Goal: Task Accomplishment & Management: Manage account settings

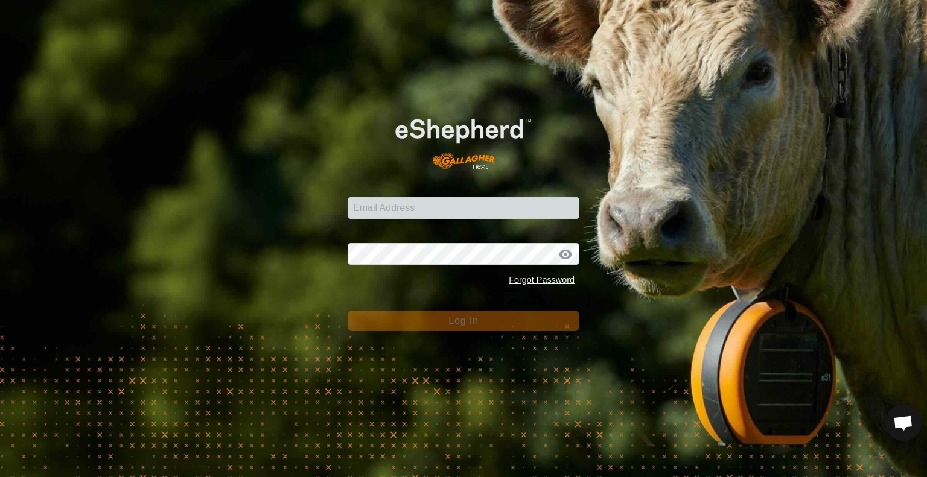
type input "[EMAIL_ADDRESS][DOMAIN_NAME]"
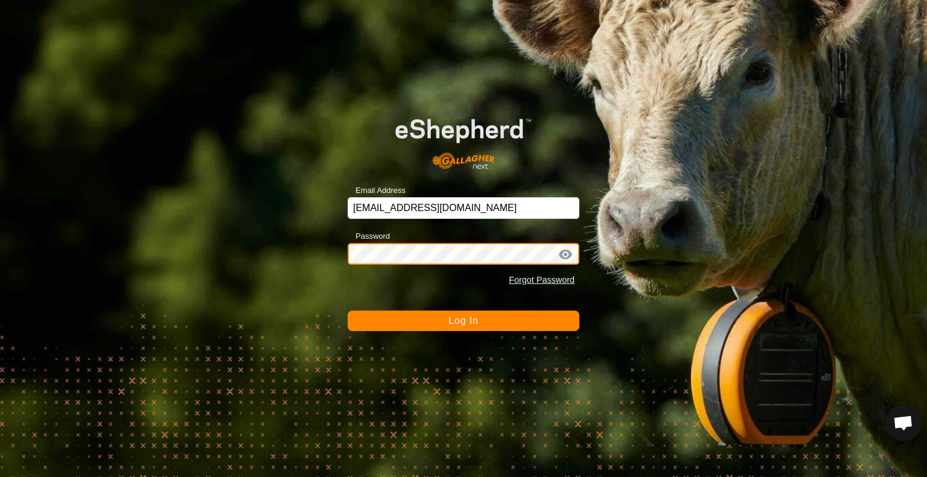
click at [348, 311] on button "Log In" at bounding box center [464, 321] width 232 height 21
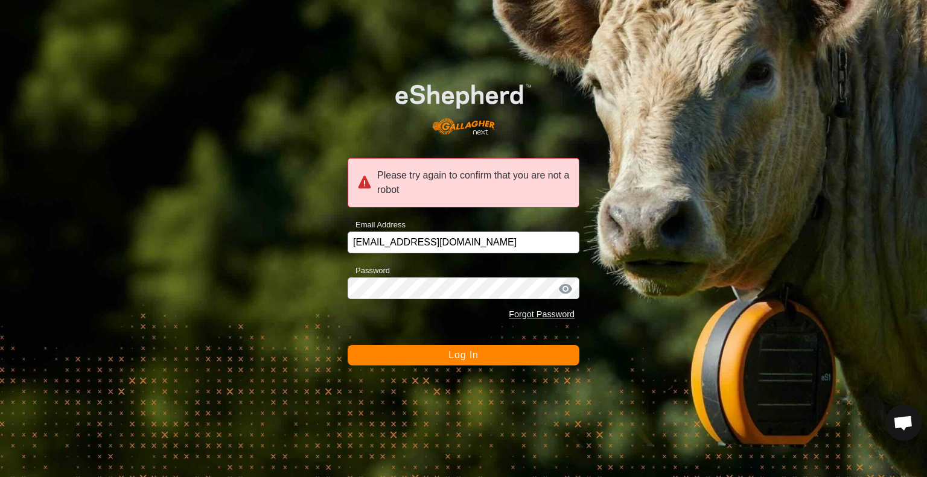
click at [512, 363] on button "Log In" at bounding box center [464, 355] width 232 height 21
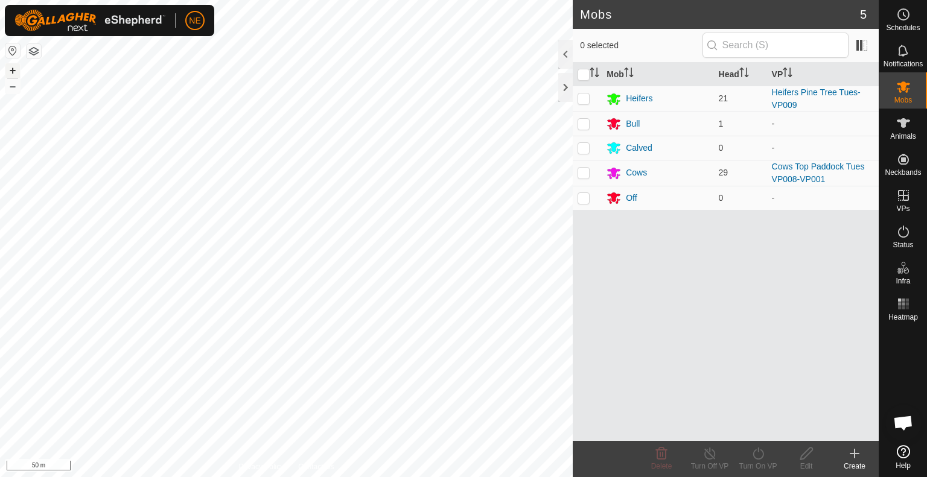
click at [19, 67] on button "+" at bounding box center [12, 70] width 14 height 14
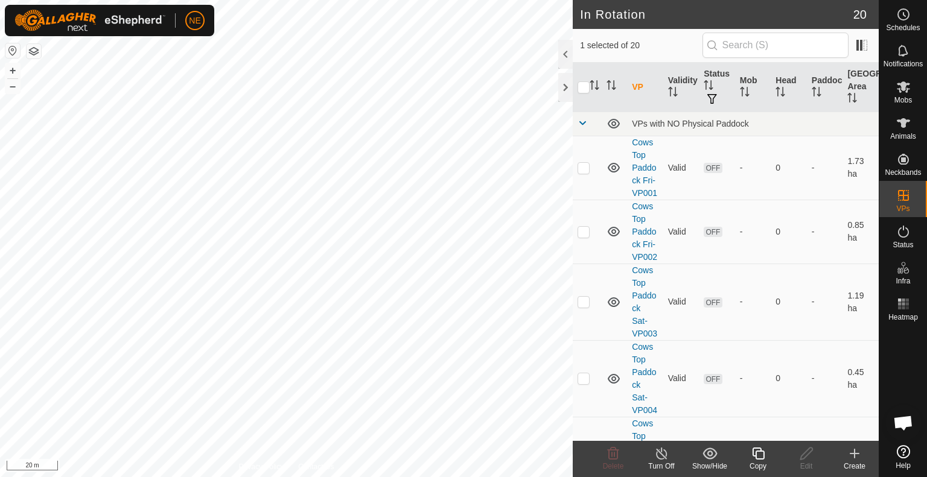
click at [766, 458] on copy-svg-icon at bounding box center [758, 453] width 48 height 14
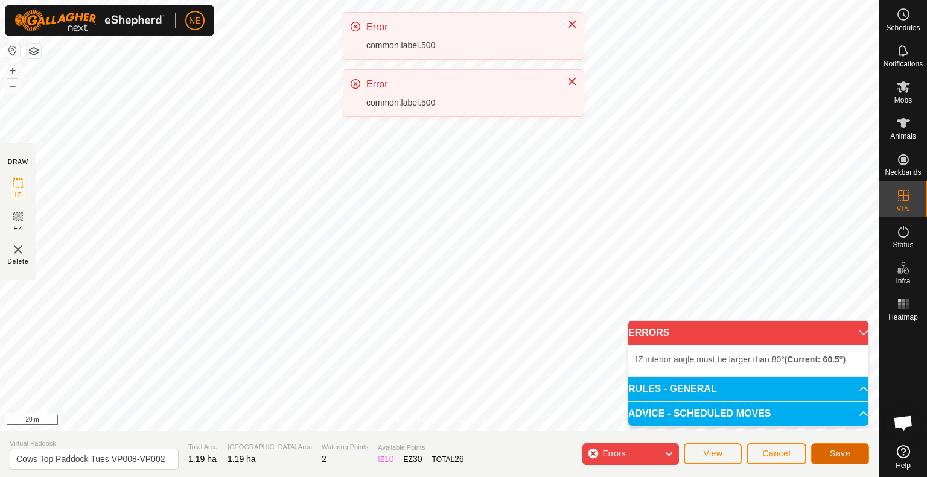
click at [837, 451] on span "Save" at bounding box center [840, 454] width 21 height 10
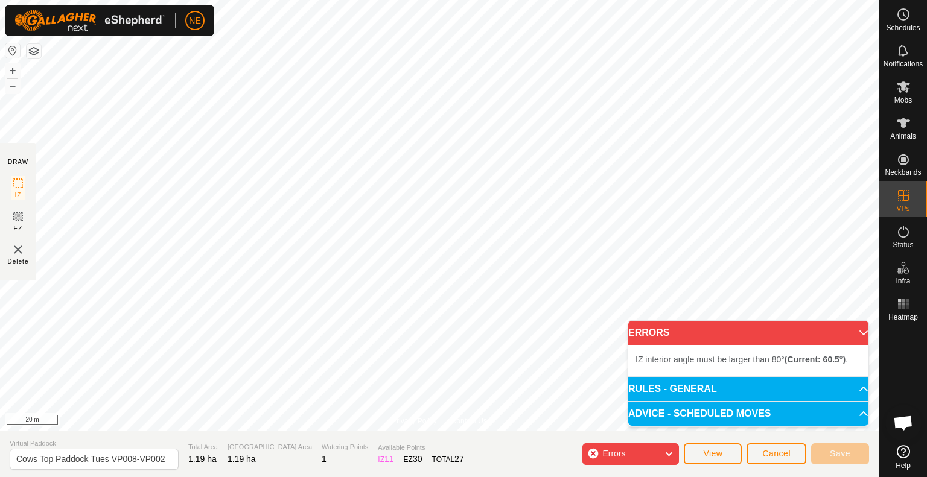
click at [670, 453] on icon at bounding box center [669, 454] width 10 height 16
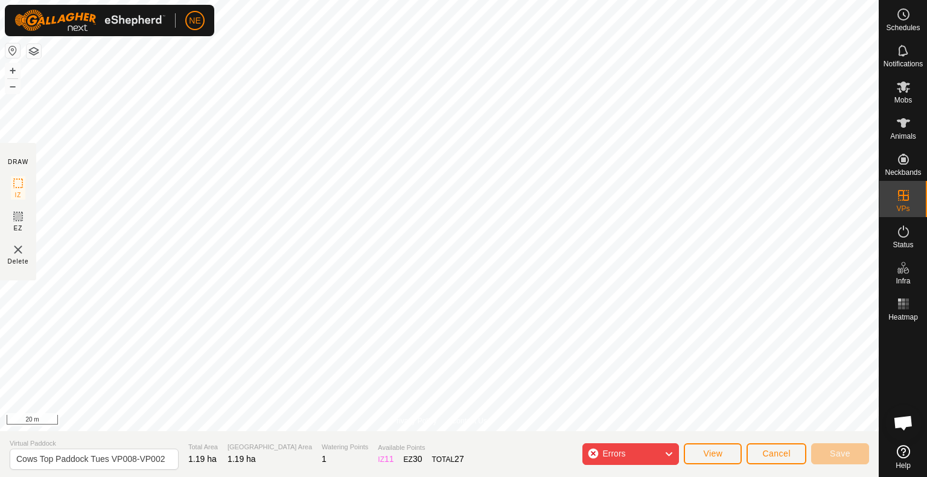
click at [670, 453] on icon at bounding box center [669, 454] width 10 height 16
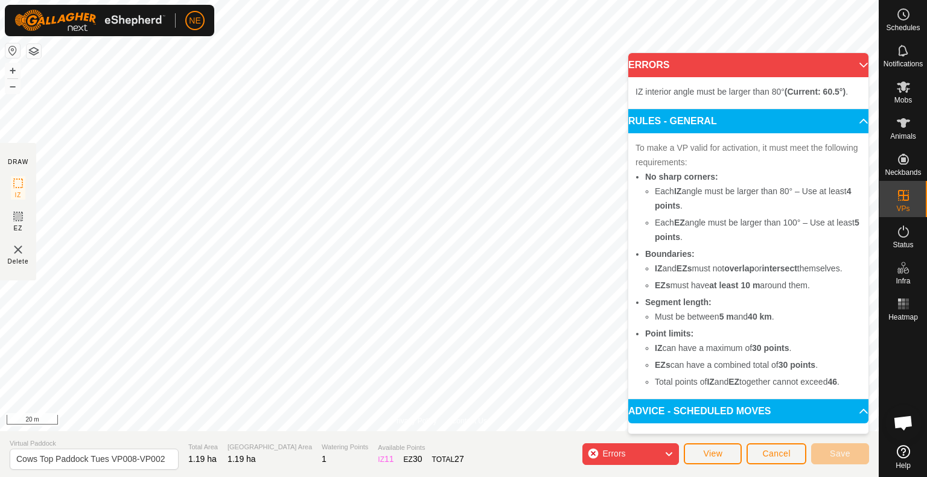
click at [743, 470] on section "Virtual Paddock Cows Top Paddock Tues VP008-VP002 Total Area 1.19 ha Grazing Ar…" at bounding box center [439, 454] width 878 height 46
click at [772, 458] on span "Cancel" at bounding box center [776, 454] width 28 height 10
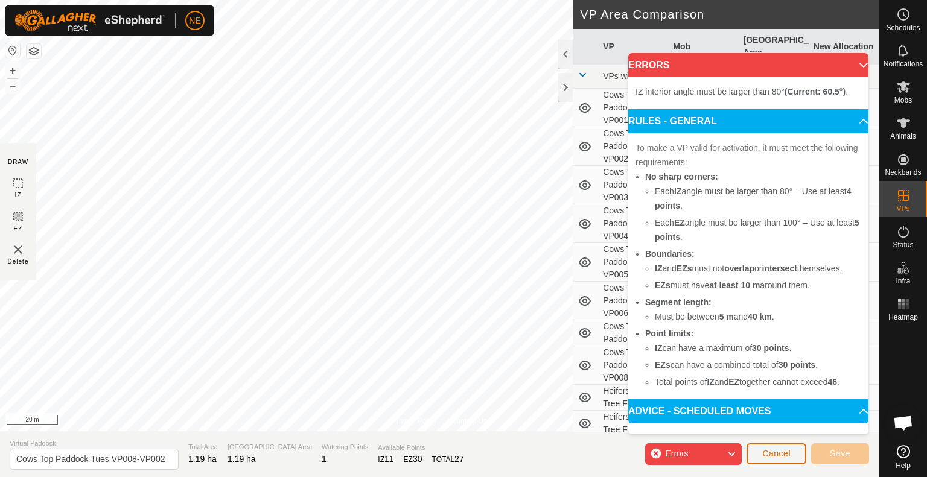
click at [773, 460] on button "Cancel" at bounding box center [776, 453] width 60 height 21
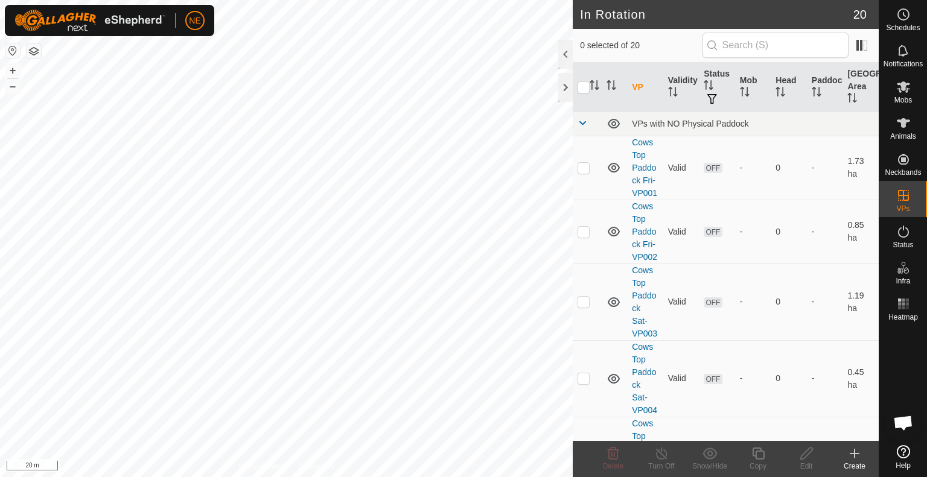
checkbox input "true"
click at [760, 461] on div "Copy" at bounding box center [758, 466] width 48 height 11
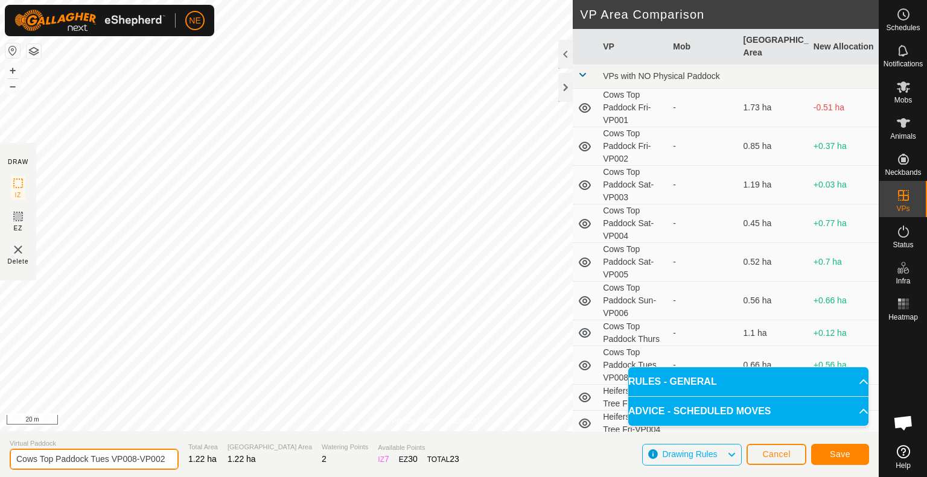
click at [109, 460] on input "Cows Top Paddock Tues VP008-VP002" at bounding box center [94, 459] width 169 height 21
type input "Cows Top Paddock Wed VP008-VP002"
click at [833, 458] on span "Save" at bounding box center [840, 454] width 21 height 10
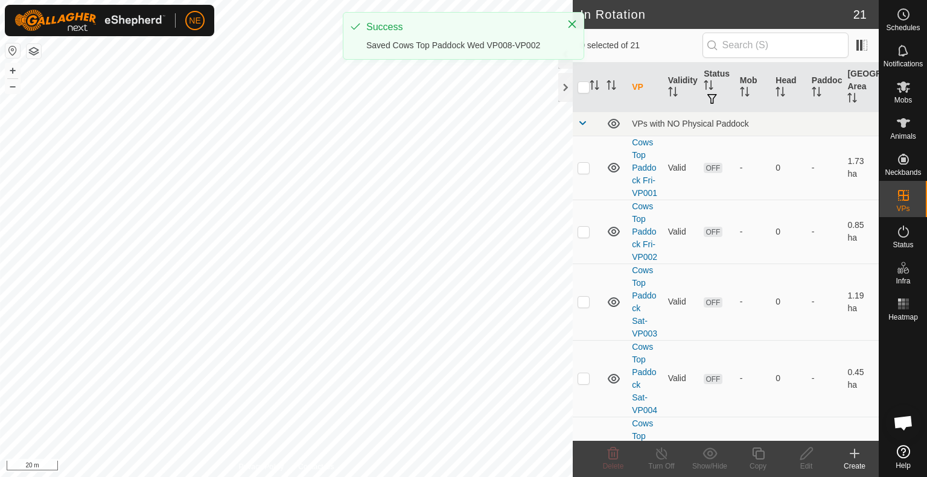
checkbox input "true"
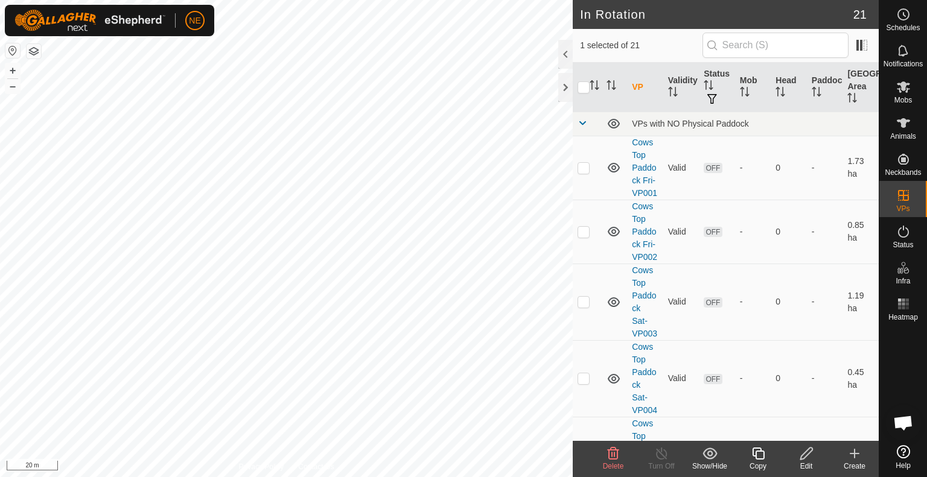
click at [761, 465] on div "Copy" at bounding box center [758, 466] width 48 height 11
checkbox input "false"
checkbox input "true"
click at [753, 460] on icon at bounding box center [758, 453] width 15 height 14
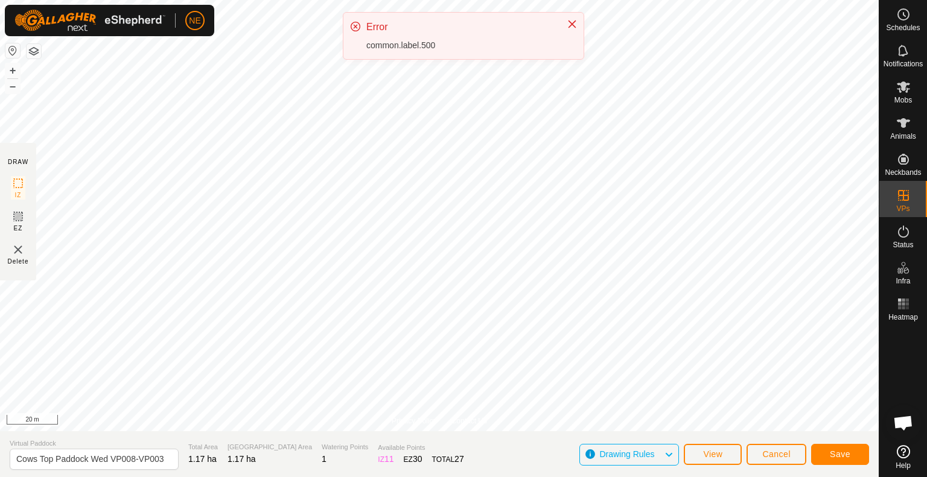
click at [404, 87] on div "NE Schedules Notifications Mobs Animals Neckbands VPs Status Infra Heatmap Help…" at bounding box center [463, 238] width 927 height 477
click at [570, 26] on icon "Close" at bounding box center [572, 25] width 8 height 8
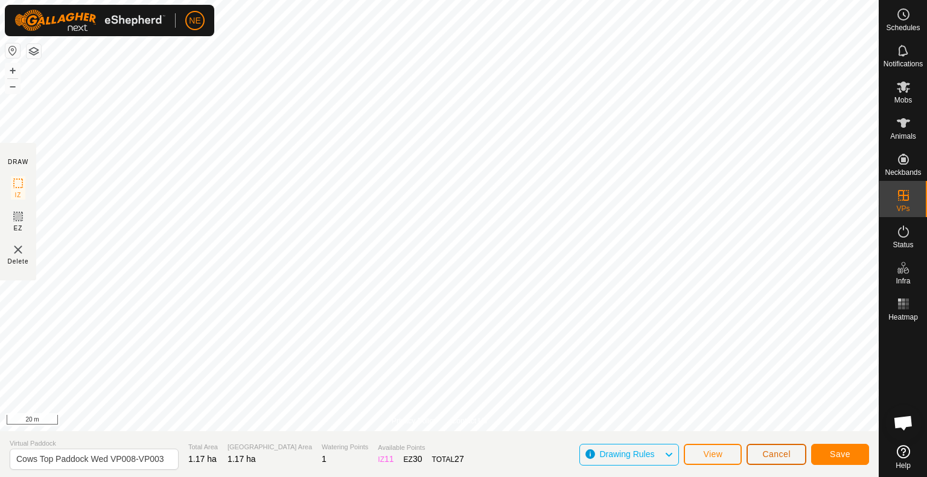
click at [772, 453] on span "Cancel" at bounding box center [776, 454] width 28 height 10
click at [747, 463] on button "Cancel" at bounding box center [776, 454] width 60 height 21
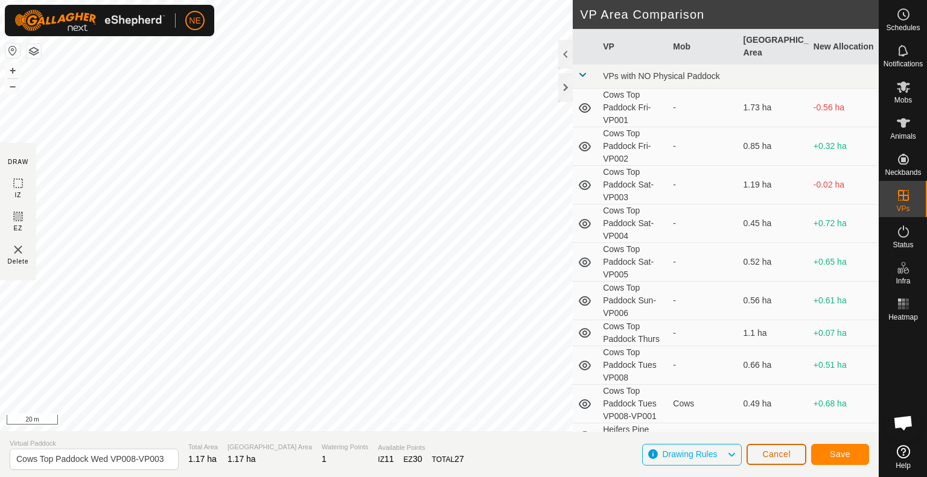
click at [770, 451] on span "Cancel" at bounding box center [776, 454] width 28 height 10
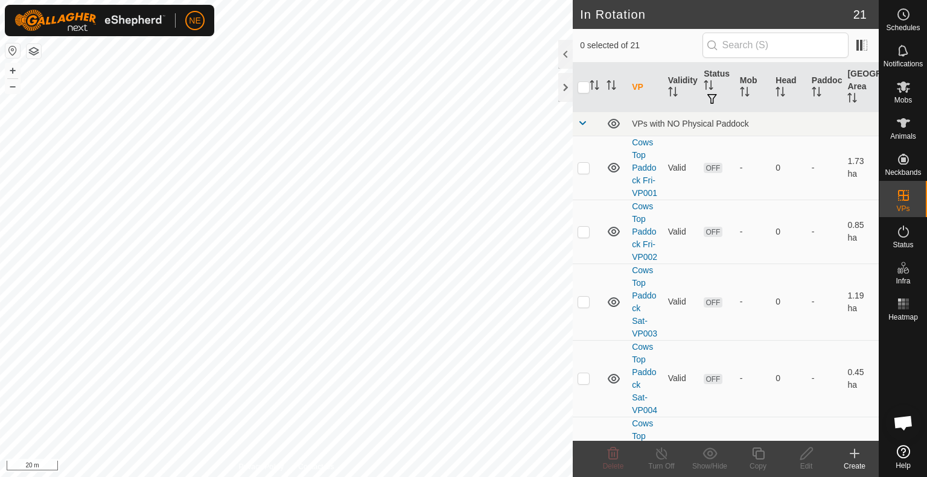
click at [854, 458] on icon at bounding box center [854, 453] width 0 height 8
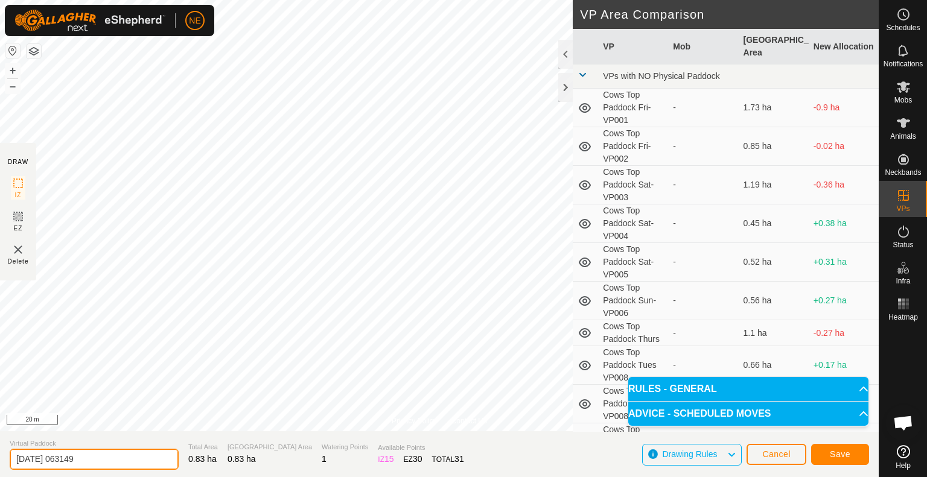
click at [112, 450] on input "[DATE] 063149" at bounding box center [94, 459] width 169 height 21
type input "Cows Wed"
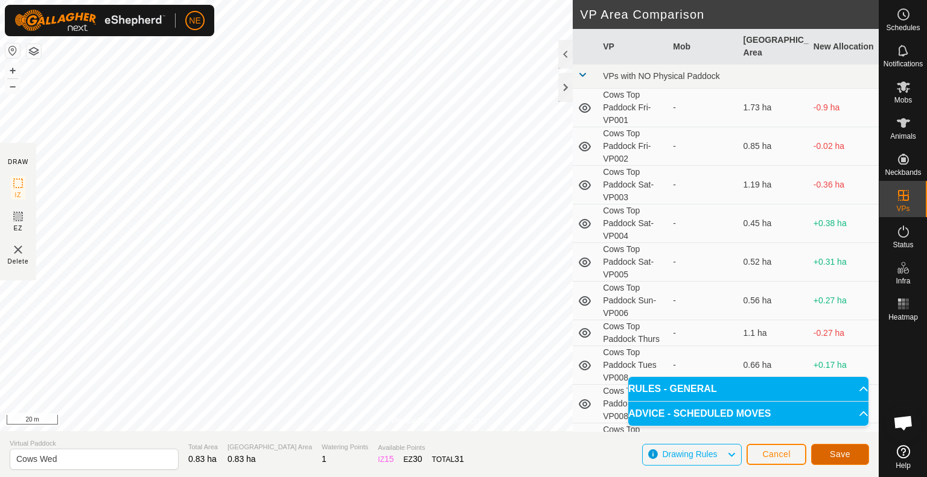
click at [827, 459] on button "Save" at bounding box center [840, 454] width 58 height 21
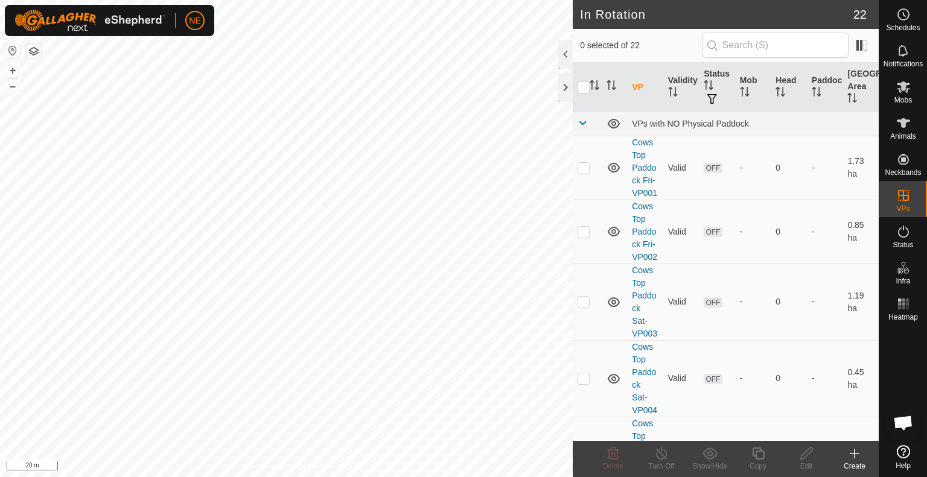
checkbox input "true"
click at [802, 462] on div "Edit" at bounding box center [806, 466] width 48 height 11
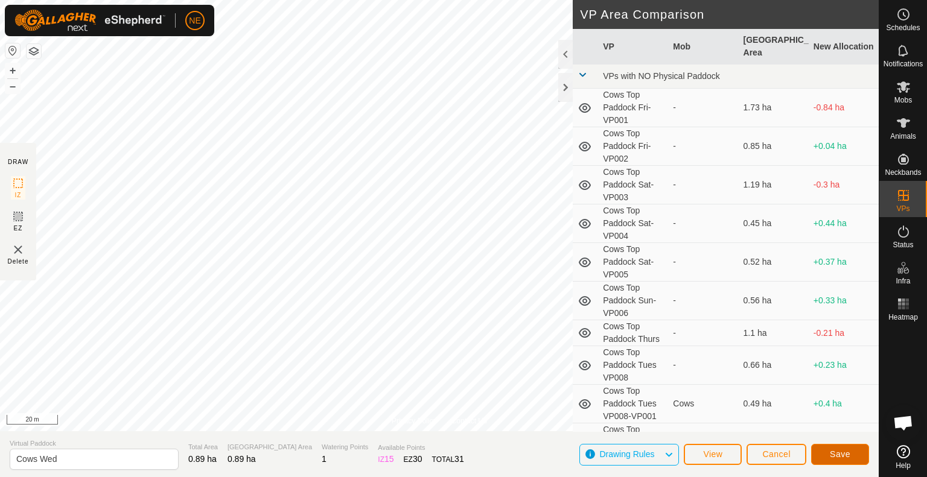
click at [838, 454] on span "Save" at bounding box center [840, 454] width 21 height 10
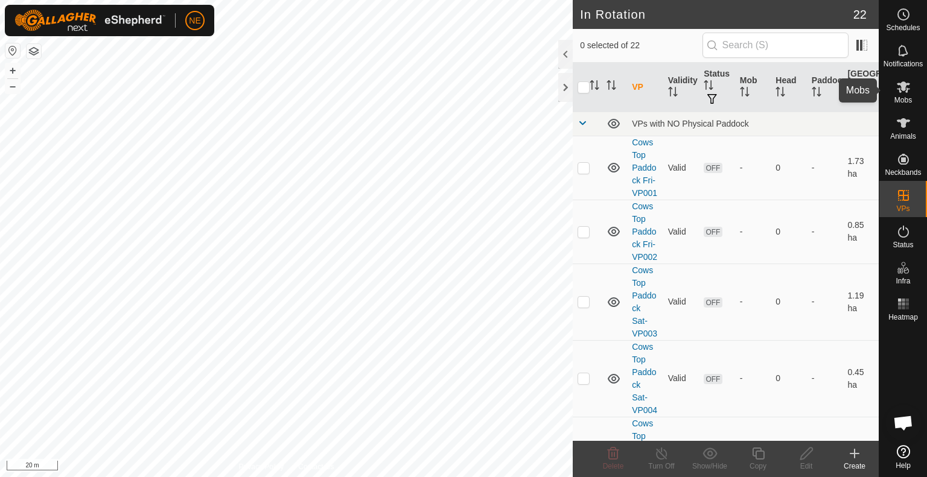
click at [907, 91] on icon at bounding box center [903, 87] width 14 height 14
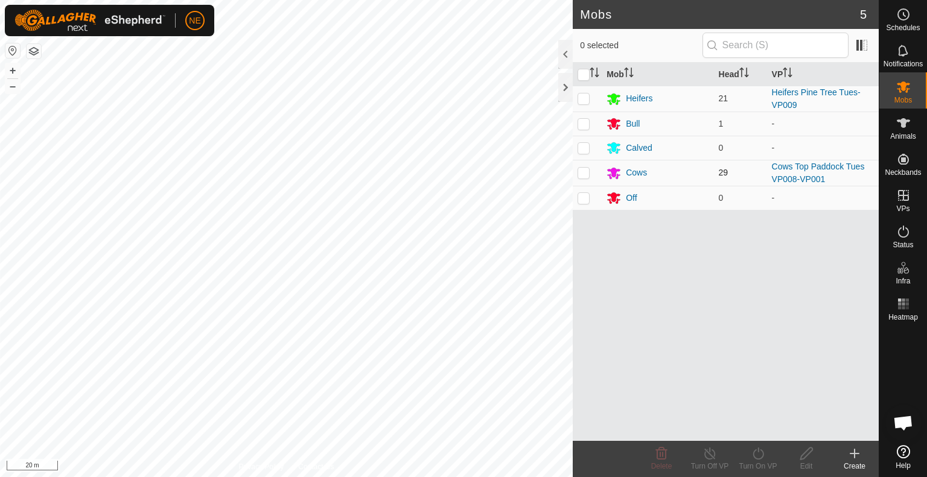
click at [585, 176] on p-checkbox at bounding box center [583, 173] width 12 height 10
checkbox input "true"
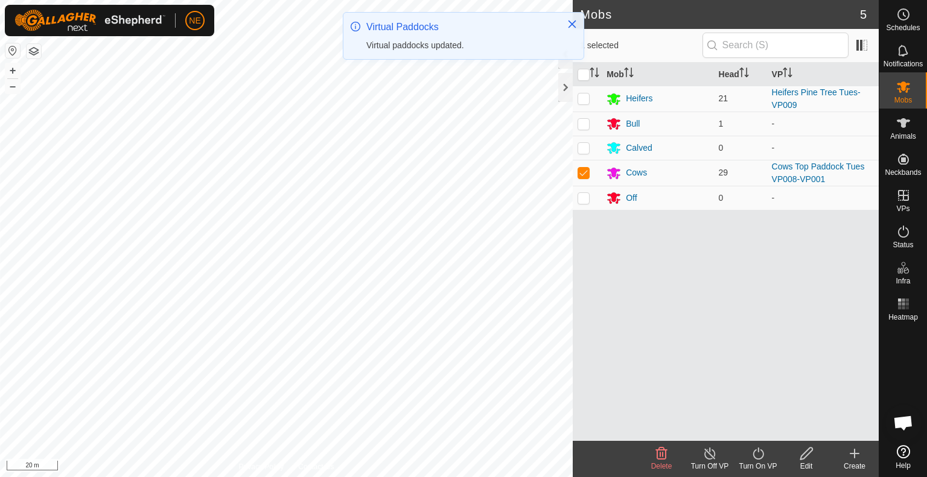
click at [758, 462] on div "Turn On VP" at bounding box center [758, 466] width 48 height 11
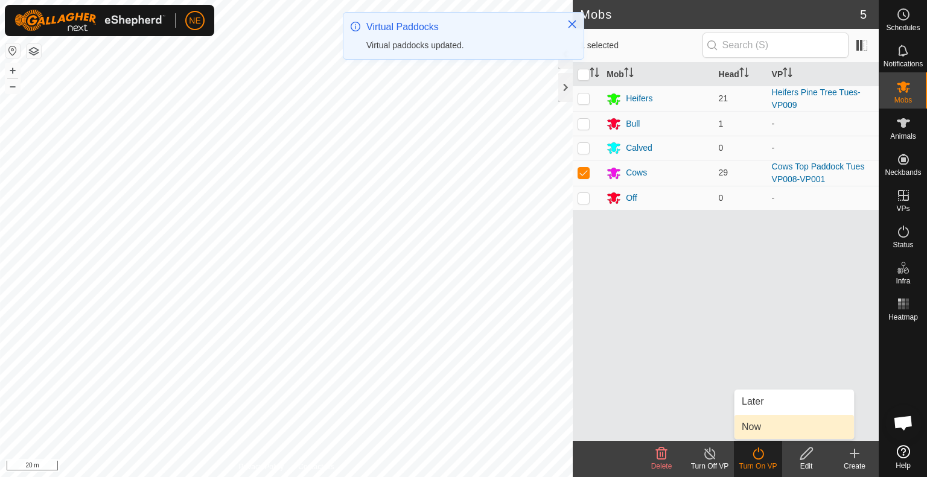
click at [759, 427] on link "Now" at bounding box center [793, 427] width 119 height 24
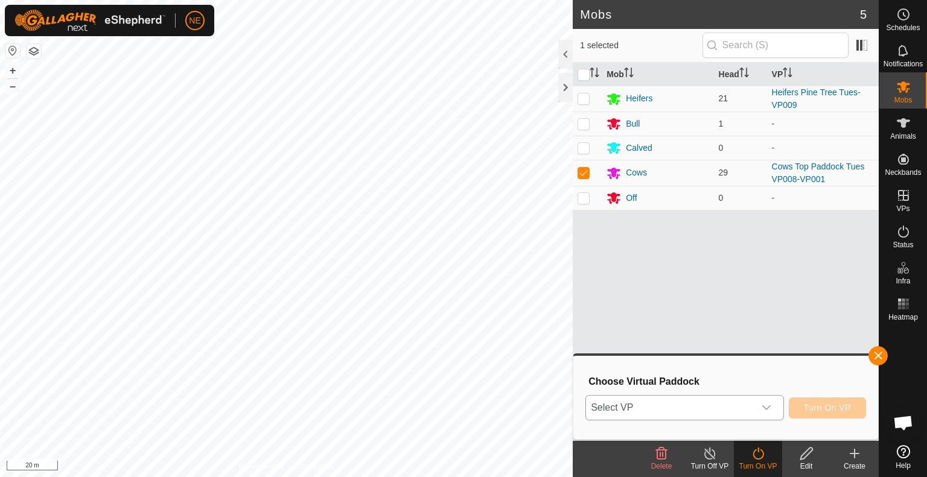
click at [772, 413] on div "dropdown trigger" at bounding box center [766, 408] width 24 height 24
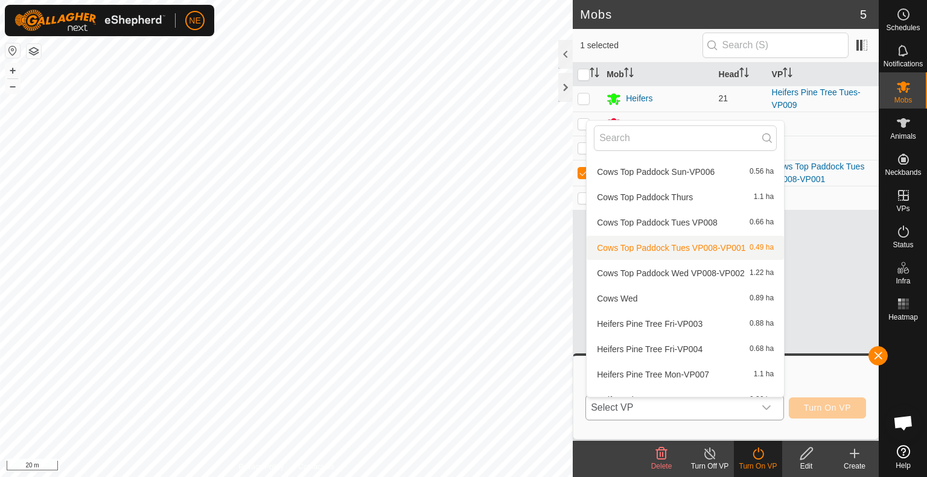
scroll to position [166, 0]
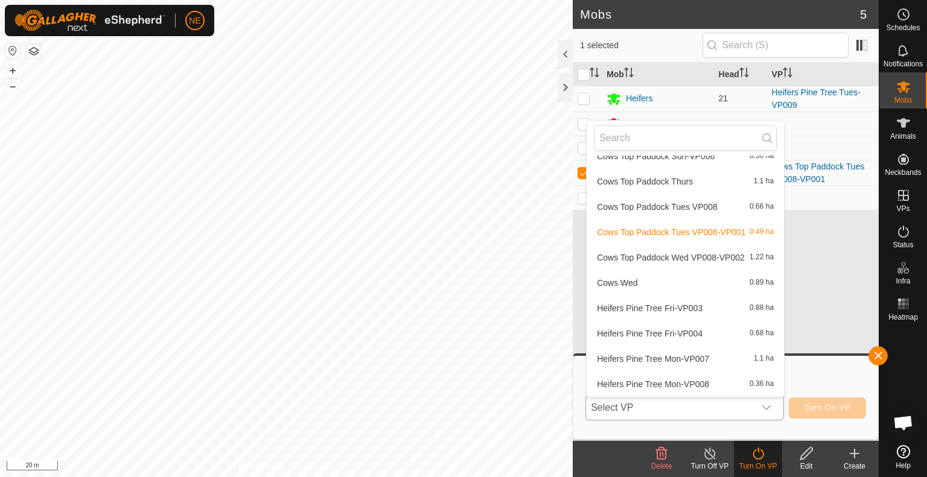
click at [698, 275] on li "Cows Wed 0.89 ha" at bounding box center [684, 283] width 197 height 24
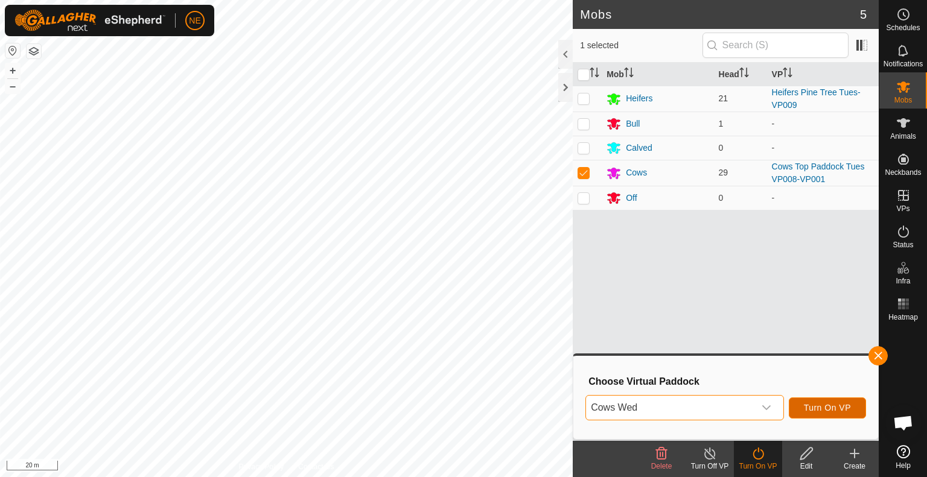
click at [806, 405] on span "Turn On VP" at bounding box center [827, 408] width 47 height 10
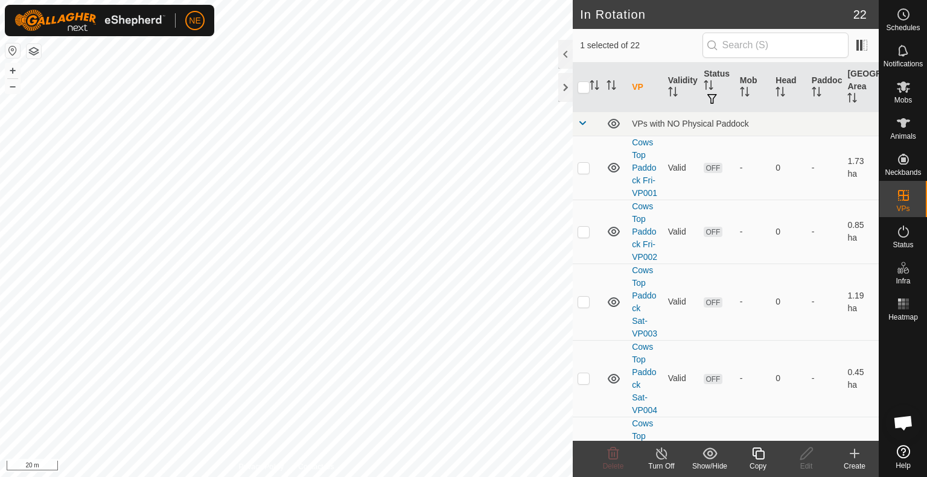
click at [752, 453] on icon at bounding box center [758, 453] width 15 height 14
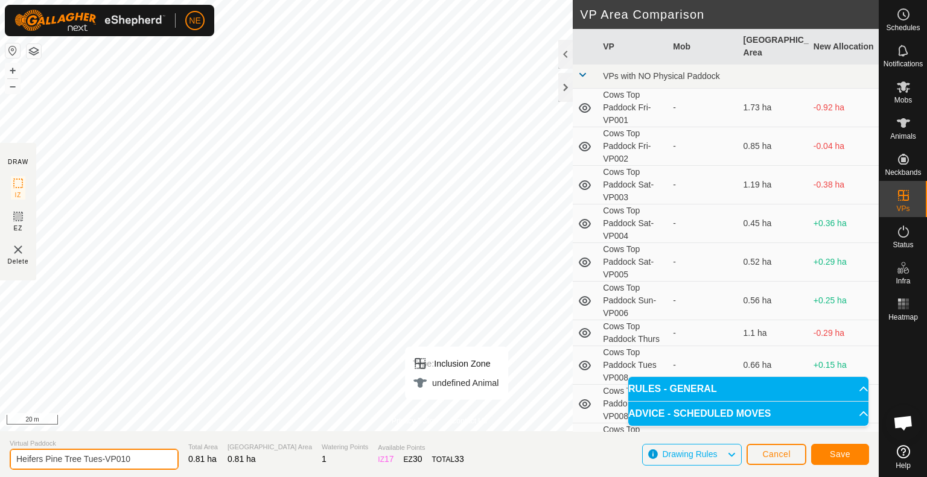
click at [103, 462] on input "Heifers Pine Tree Tues-VP010" at bounding box center [94, 459] width 169 height 21
type input "Heifers Pine Tree Wed-VP010"
click at [836, 457] on span "Save" at bounding box center [840, 454] width 21 height 10
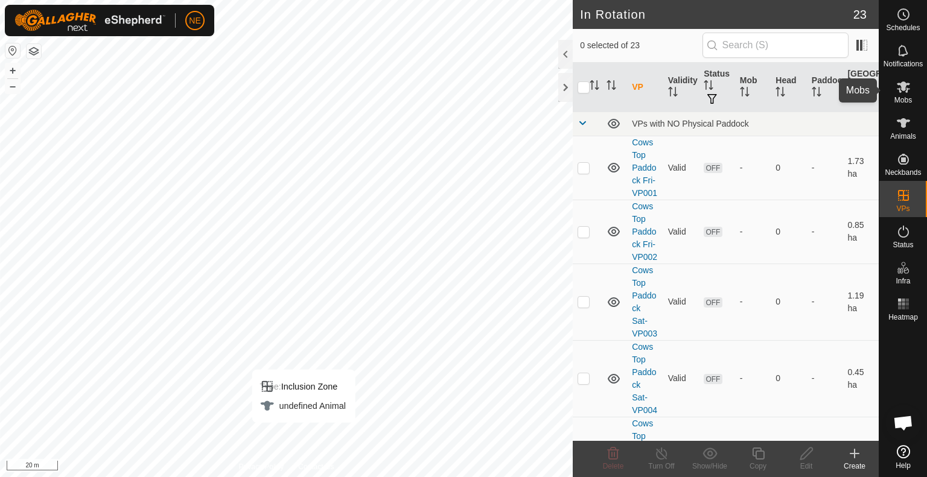
click at [912, 89] on es-mob-svg-icon at bounding box center [903, 86] width 22 height 19
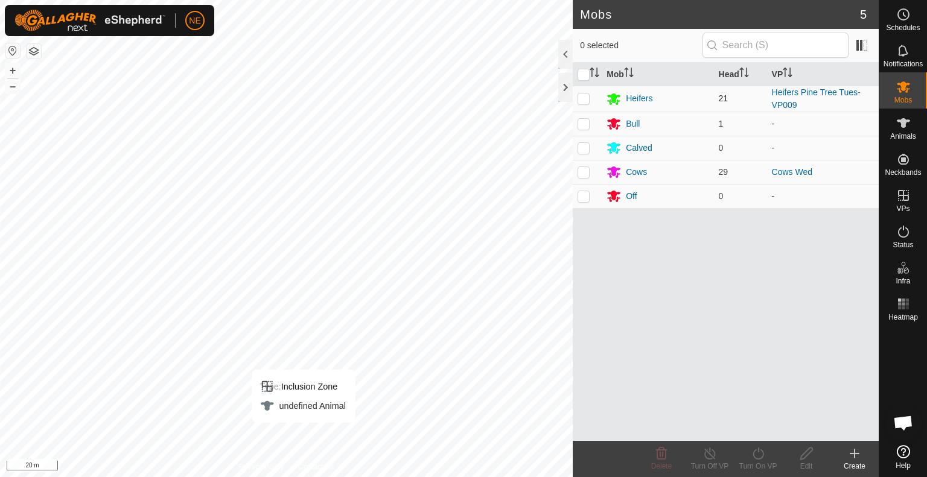
click at [589, 101] on p-checkbox at bounding box center [583, 99] width 12 height 10
checkbox input "true"
click at [763, 460] on icon at bounding box center [758, 453] width 15 height 14
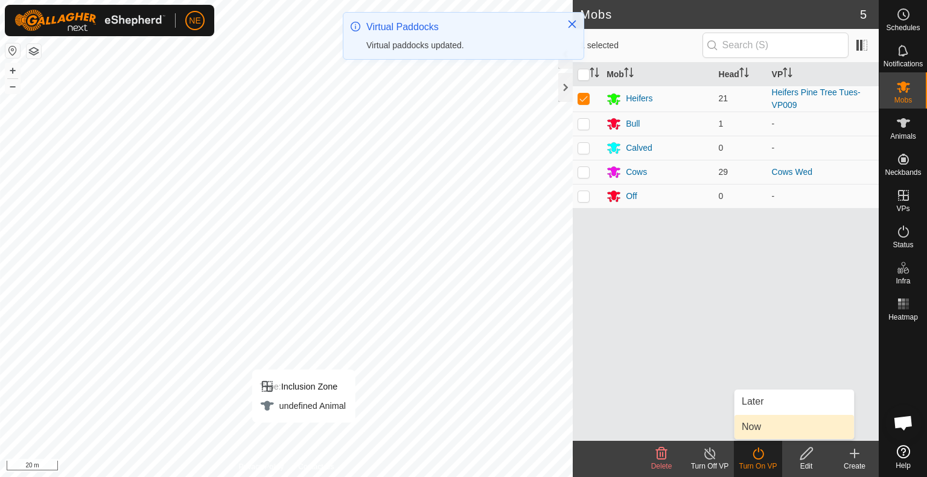
click at [755, 427] on link "Now" at bounding box center [793, 427] width 119 height 24
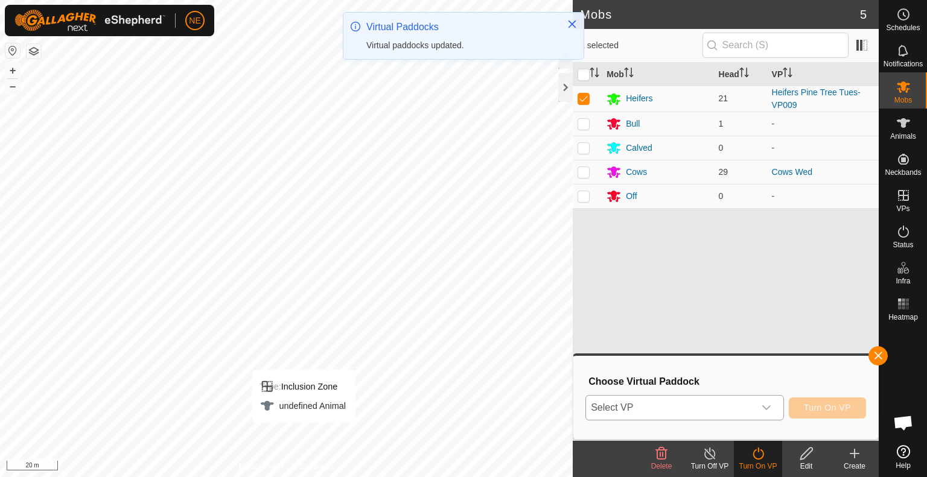
click at [767, 407] on icon "dropdown trigger" at bounding box center [766, 408] width 10 height 10
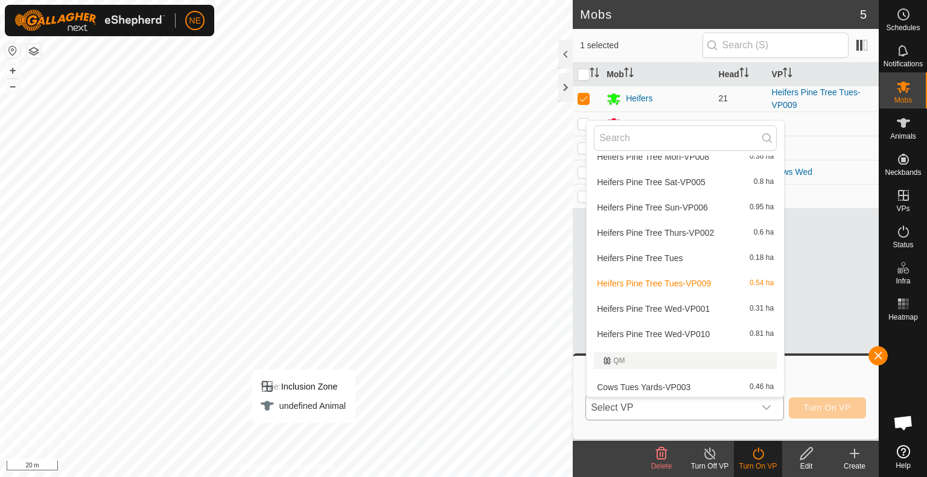
scroll to position [396, 0]
click at [695, 331] on li "Heifers Pine Tree Wed-VP010 0.81 ha" at bounding box center [684, 332] width 197 height 24
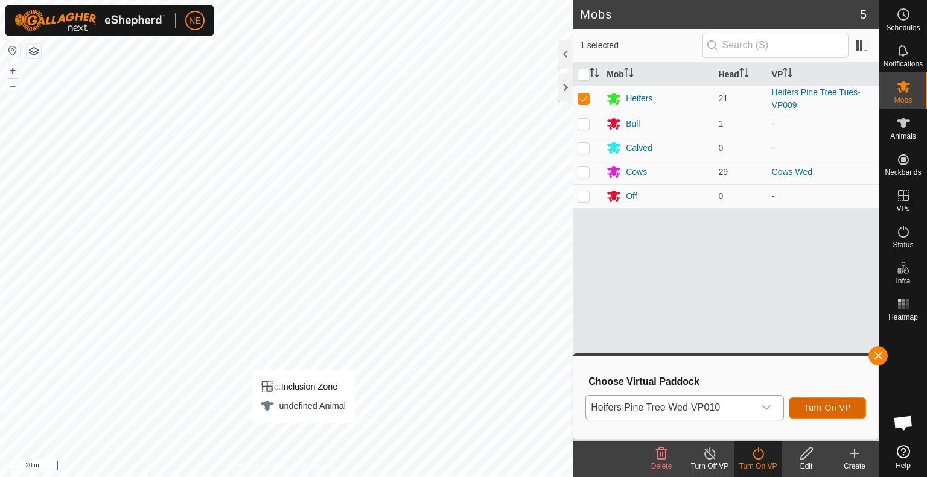
click at [828, 405] on span "Turn On VP" at bounding box center [827, 408] width 47 height 10
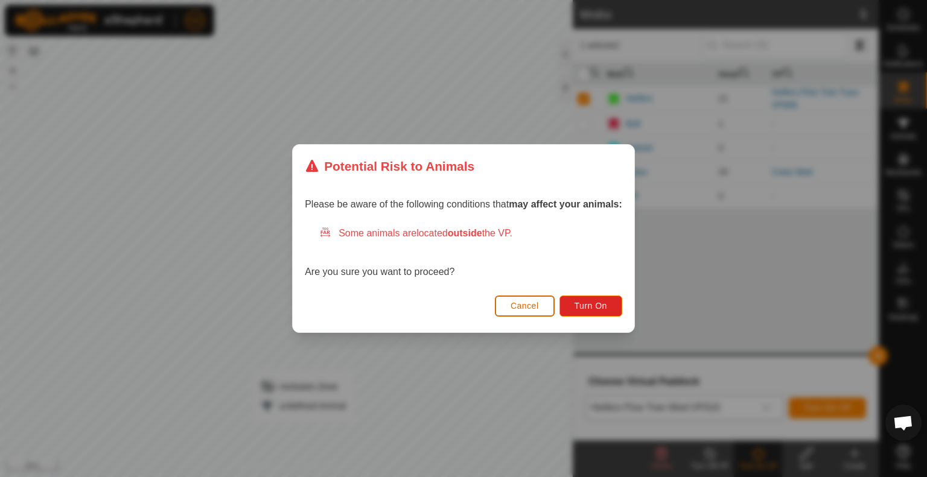
click at [539, 306] on span "Cancel" at bounding box center [524, 306] width 28 height 10
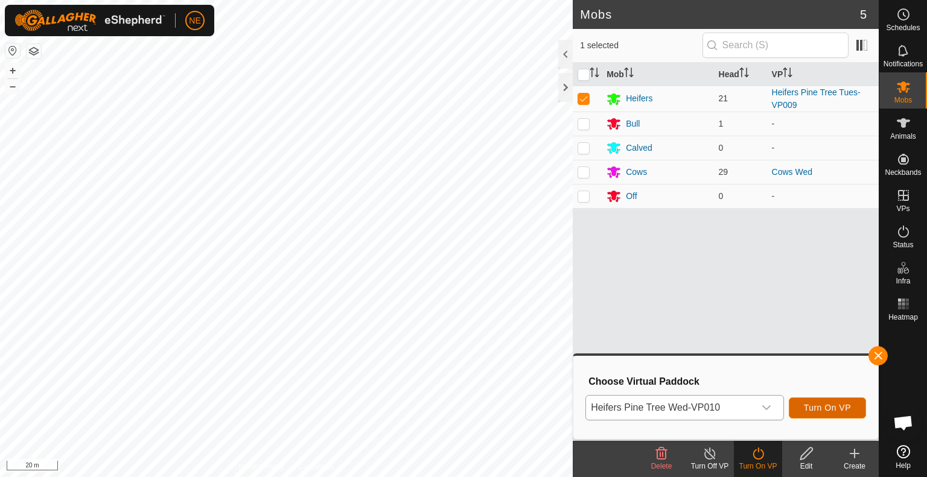
click at [831, 412] on span "Turn On VP" at bounding box center [827, 408] width 47 height 10
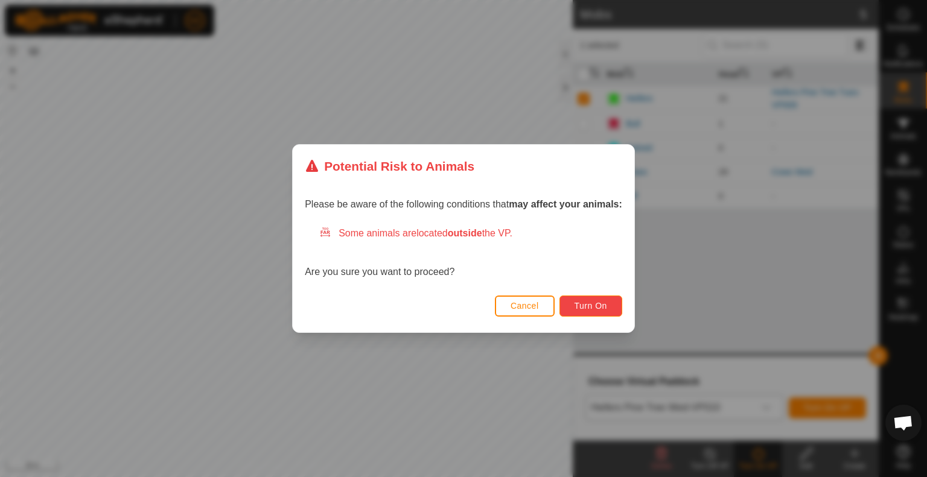
click at [586, 308] on span "Turn On" at bounding box center [590, 306] width 33 height 10
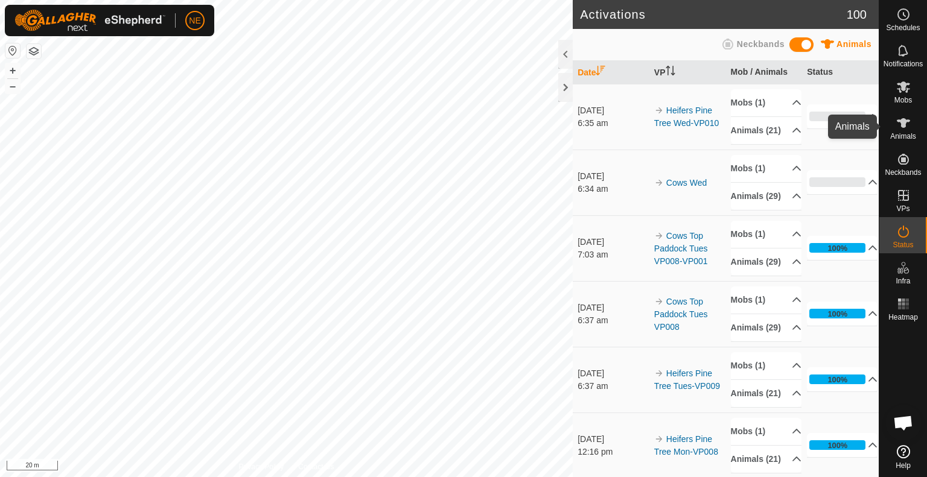
click at [910, 135] on span "Animals" at bounding box center [903, 136] width 26 height 7
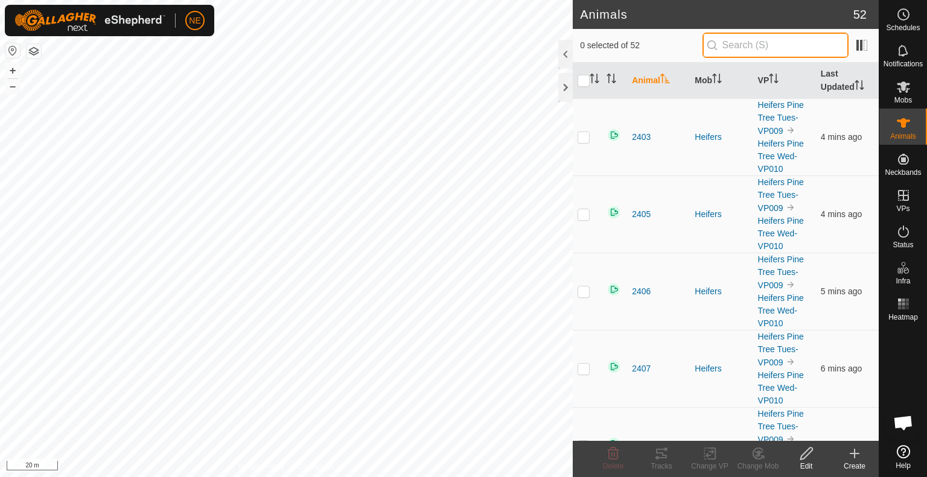
click at [770, 49] on input "text" at bounding box center [775, 45] width 146 height 25
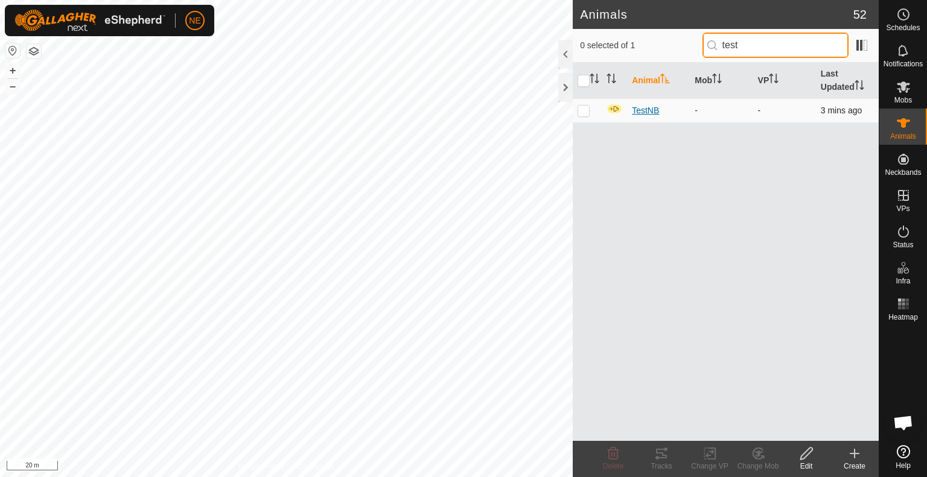
type input "test"
click at [642, 107] on span "TestNB" at bounding box center [645, 110] width 27 height 13
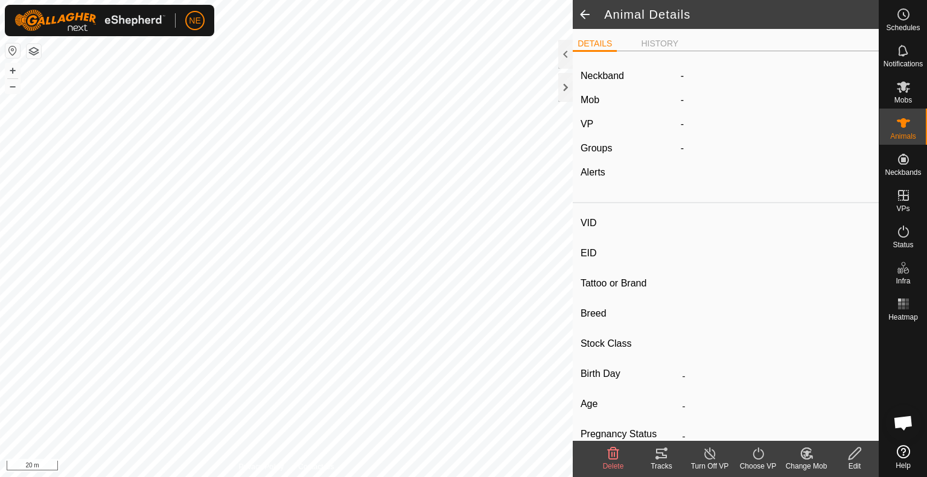
type input "TestNB"
type input "-"
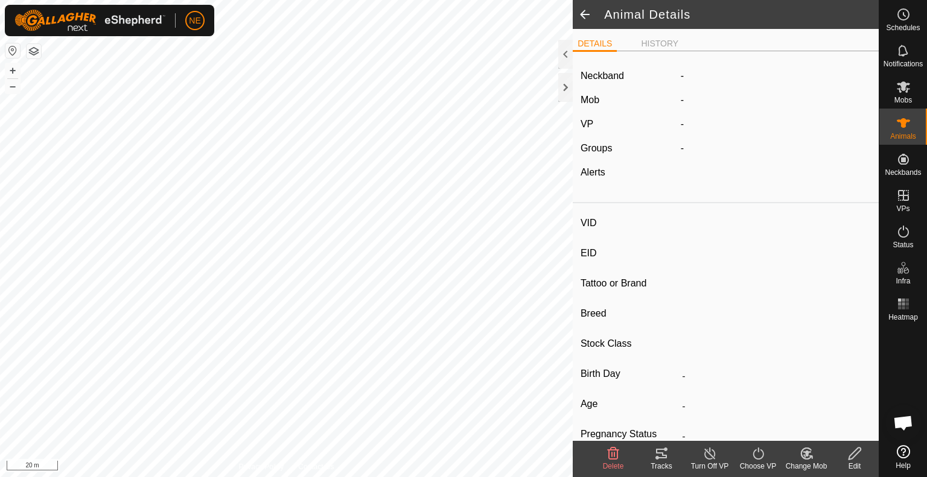
type input "0 kg"
type input "-"
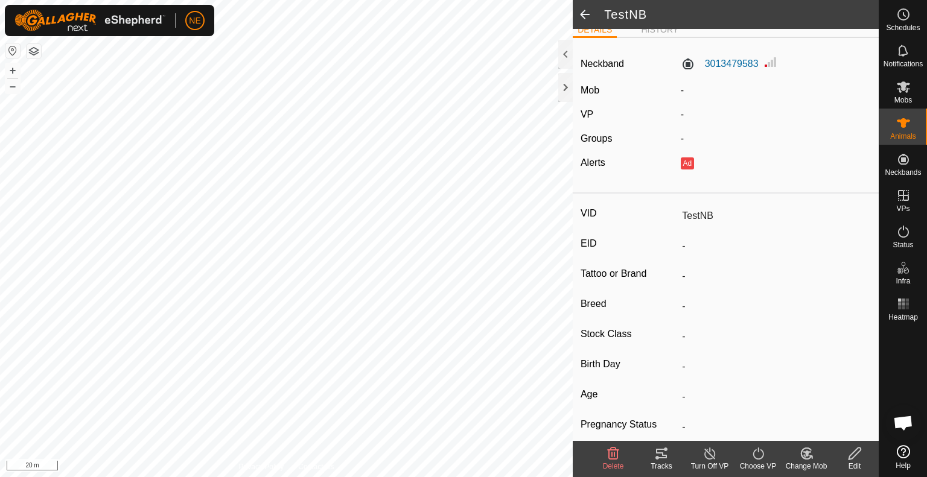
scroll to position [24, 0]
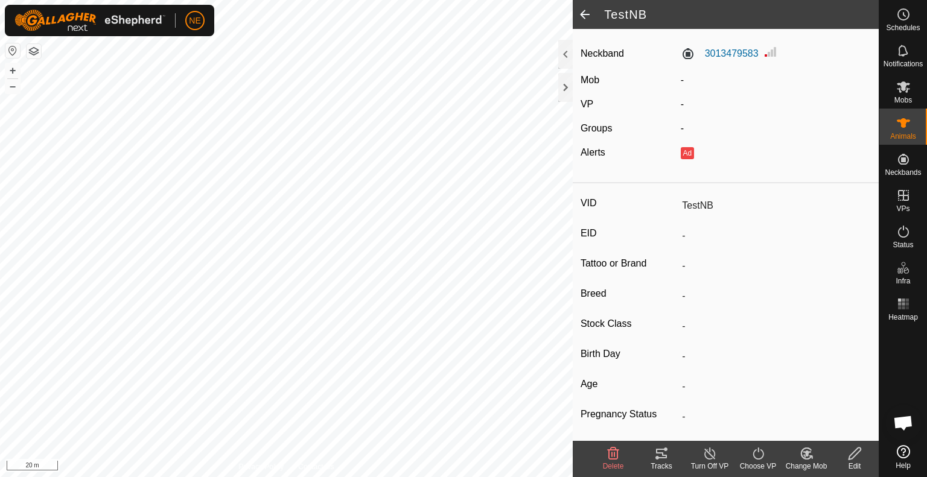
click at [681, 204] on input "TestNB" at bounding box center [774, 205] width 194 height 21
click at [856, 458] on icon at bounding box center [854, 453] width 15 height 14
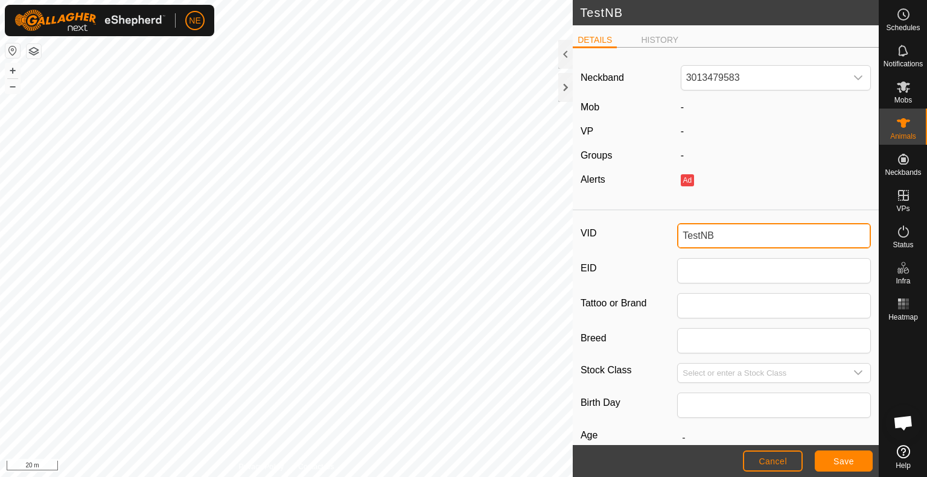
click at [725, 229] on input "TestNB" at bounding box center [774, 235] width 194 height 25
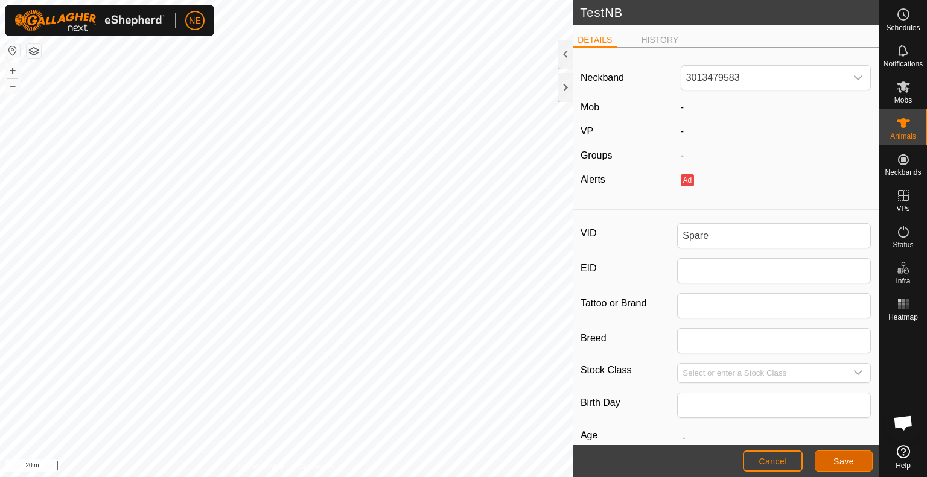
click at [840, 463] on span "Save" at bounding box center [843, 462] width 21 height 10
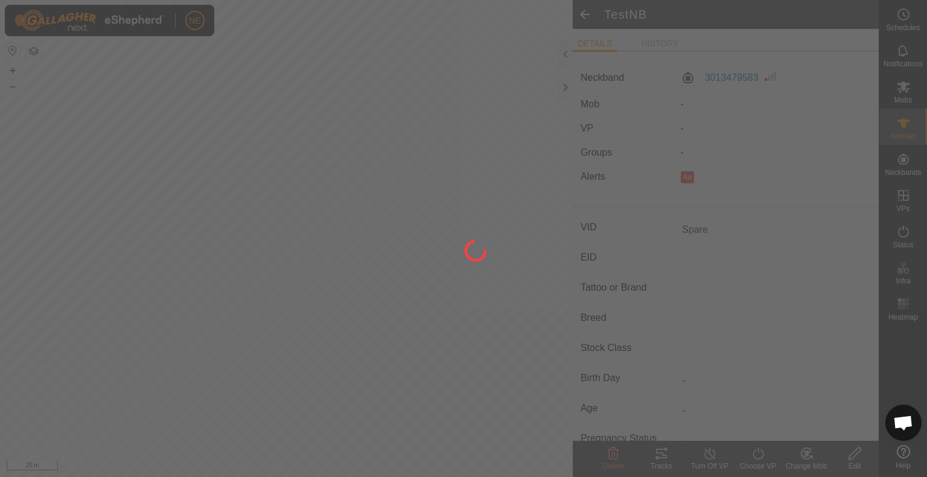
type input "TestNB"
type input "-"
type input "0 kg"
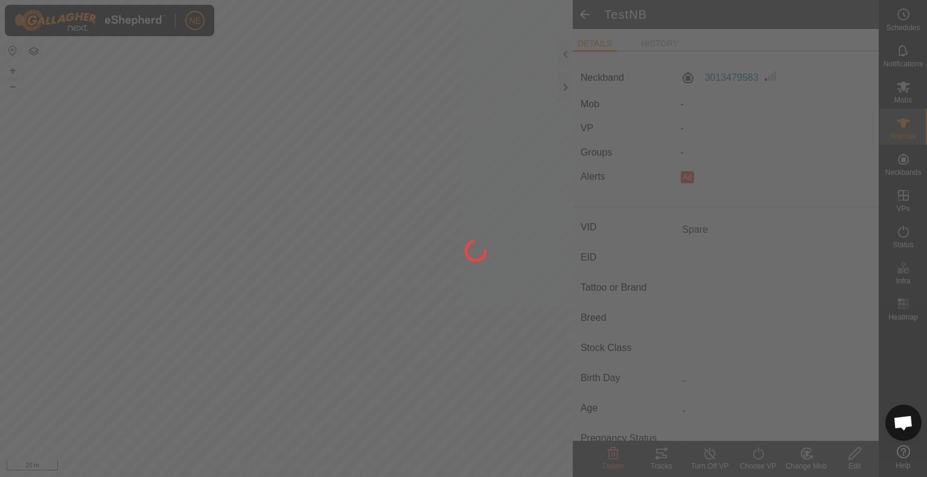
type input "-"
type input "Spare"
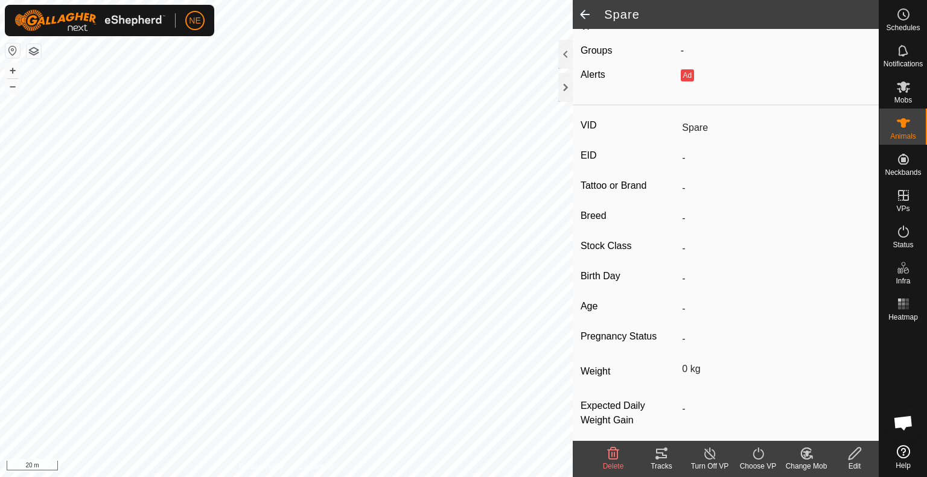
scroll to position [112, 0]
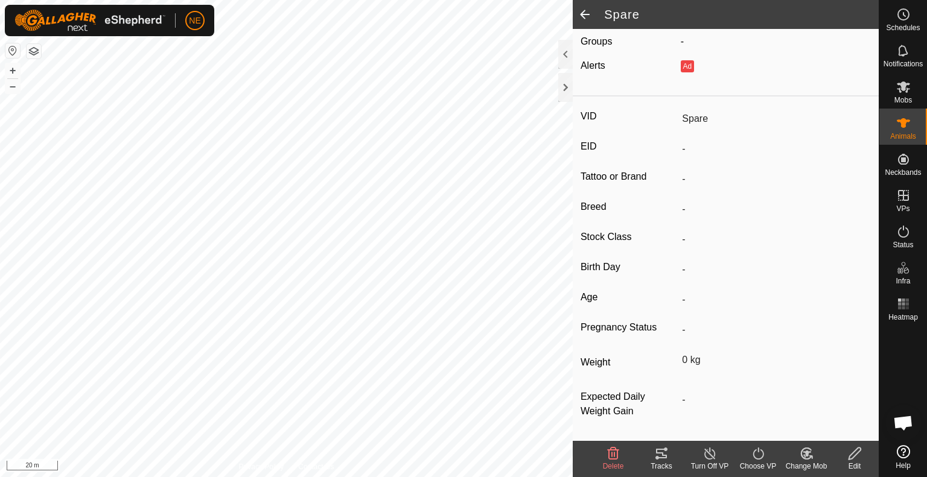
click at [856, 463] on div "Edit" at bounding box center [854, 466] width 48 height 11
type input "0"
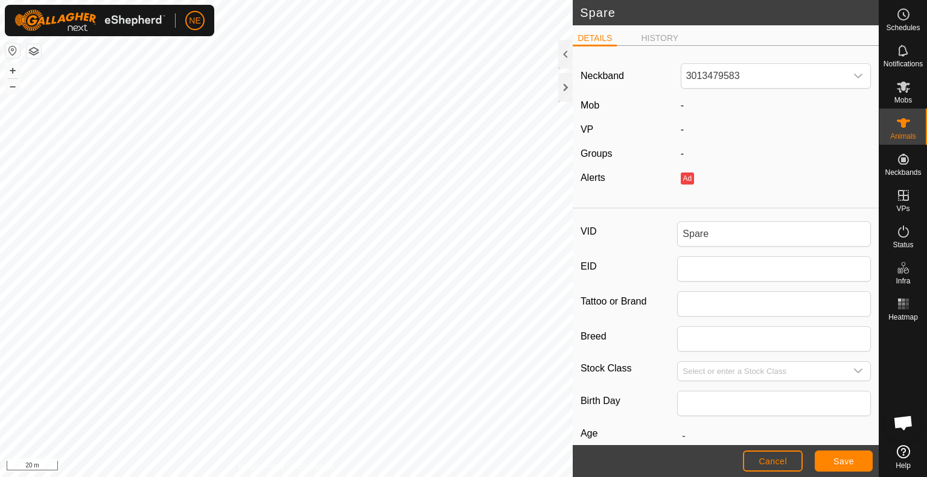
scroll to position [0, 0]
click at [853, 77] on icon "dropdown trigger" at bounding box center [858, 78] width 10 height 10
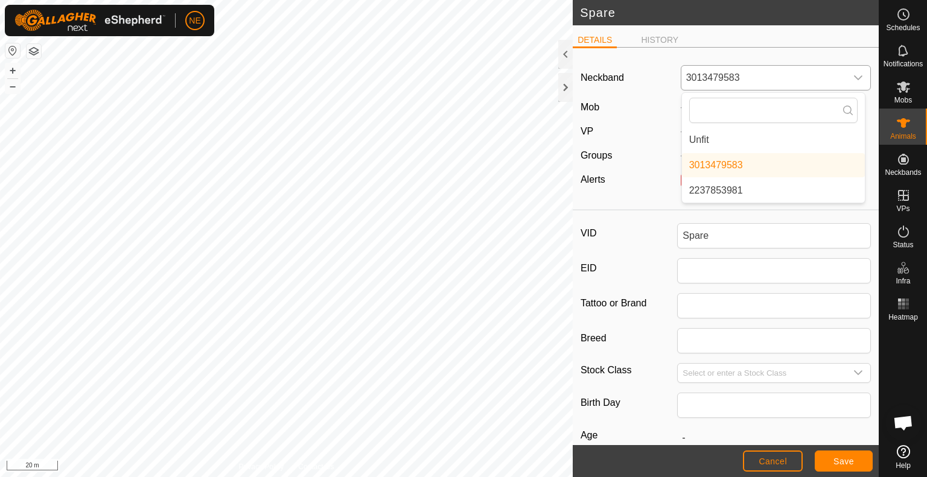
click at [706, 137] on li "Unfit" at bounding box center [773, 140] width 183 height 24
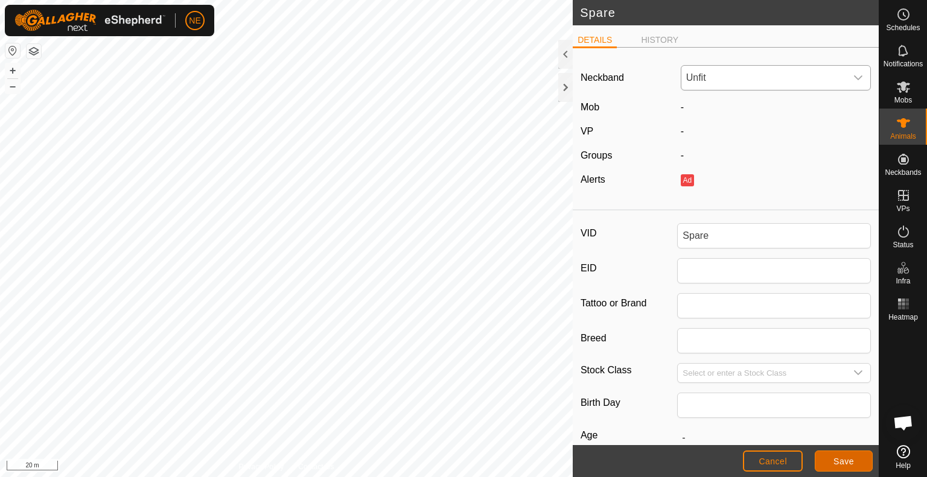
click at [839, 458] on span "Save" at bounding box center [843, 462] width 21 height 10
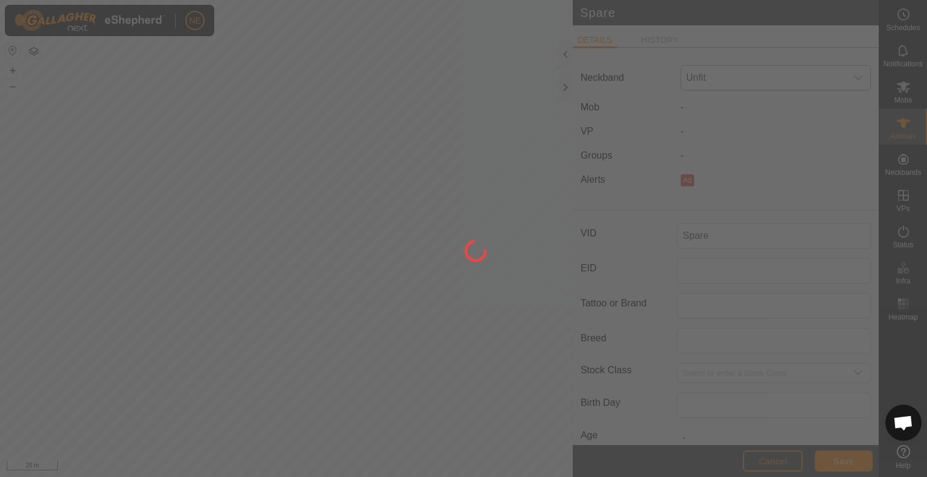
type input "Spare"
type input "-"
type input "0 kg"
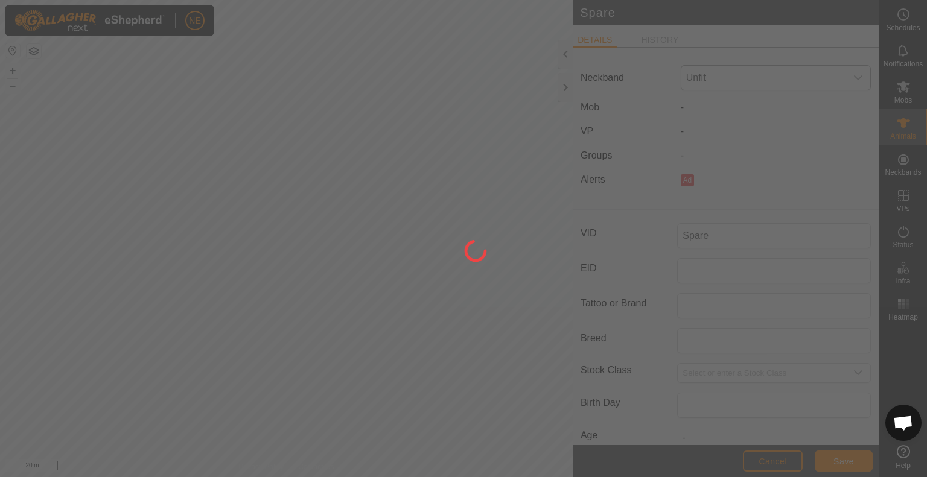
type input "-"
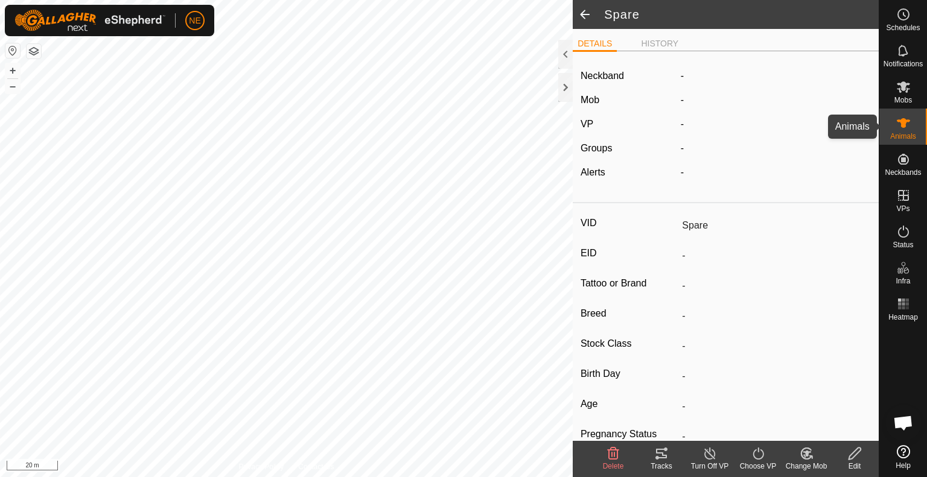
click at [918, 129] on div "Animals" at bounding box center [903, 127] width 48 height 36
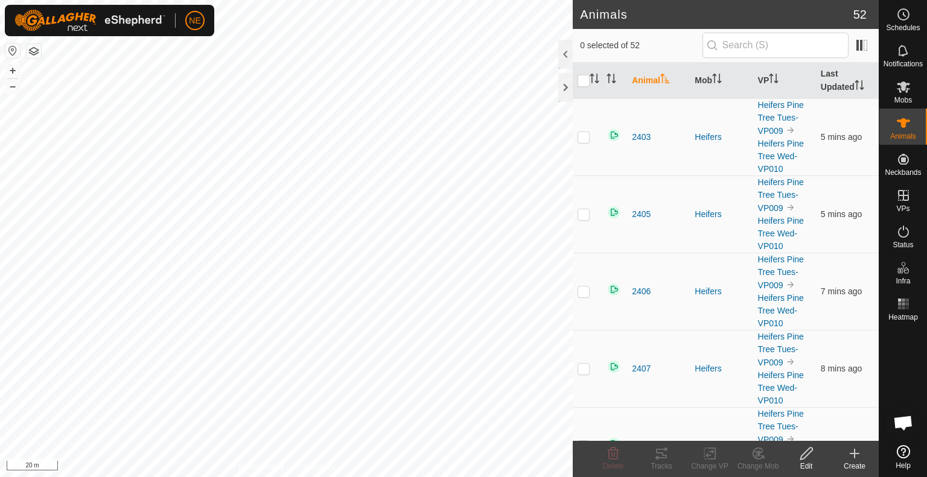
click at [471, 477] on html "NE Schedules Notifications Mobs Animals Neckbands VPs Status Infra Heatmap Help…" at bounding box center [463, 238] width 927 height 477
click at [911, 224] on es-activation-svg-icon at bounding box center [903, 231] width 22 height 19
